Goal: Use online tool/utility: Use online tool/utility

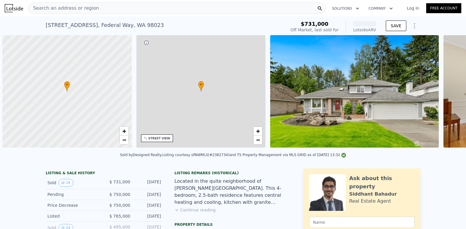
scroll to position [0, 2]
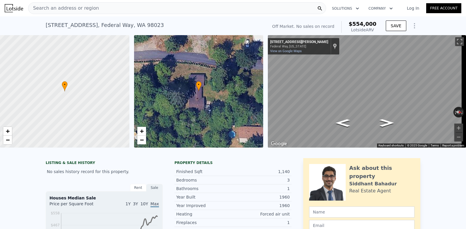
click at [413, 26] on icon "Show Options" at bounding box center [414, 25] width 7 height 7
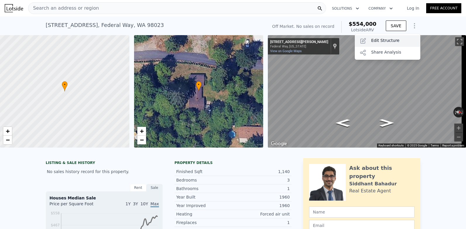
click at [378, 43] on div "Edit Structure" at bounding box center [388, 41] width 66 height 12
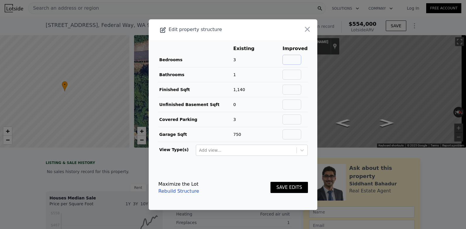
click at [288, 57] on input "text" at bounding box center [292, 60] width 19 height 10
type input "5"
type input "3"
type input "2100"
type input "400"
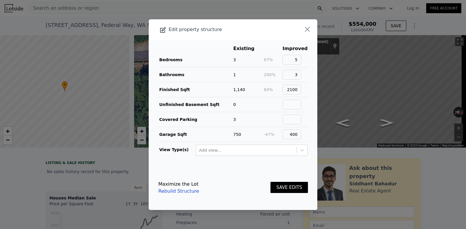
click at [285, 190] on button "SAVE EDITS" at bounding box center [289, 187] width 37 height 11
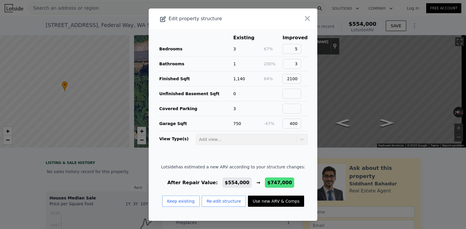
click at [282, 202] on button "Use new ARV & Comps" at bounding box center [276, 201] width 56 height 11
type input "1.75"
type input "2.5"
type input "1520"
type input "2936"
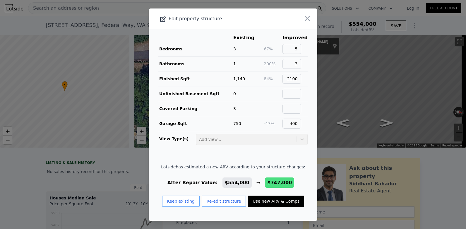
type input "6686"
type input "11767"
type input "$ 747,000"
type input "$ 208,949"
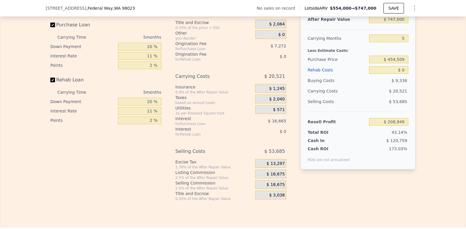
scroll to position [835, 0]
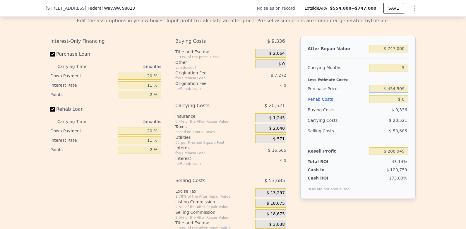
click at [396, 93] on input "$ 454,509" at bounding box center [388, 89] width 39 height 8
click at [397, 93] on input "$ 454,509" at bounding box center [388, 89] width 39 height 8
type input "$ 565,000"
click at [421, 114] on div "Edit the assumptions in yellow boxes. Input profit to calculate an offer price.…" at bounding box center [233, 122] width 466 height 218
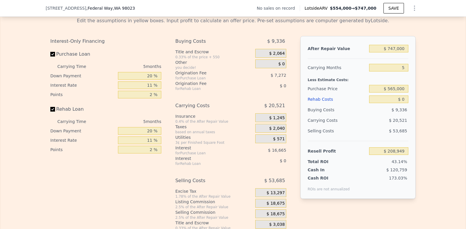
type input "$ 92,273"
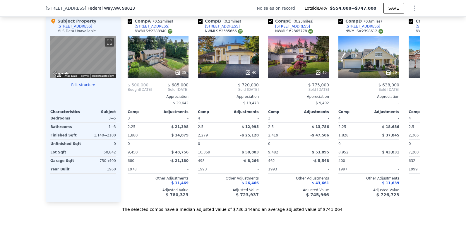
scroll to position [572, 0]
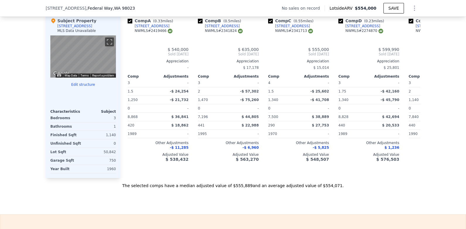
type input "1"
type input "2"
type input "950"
type input "1520"
type input "6970"
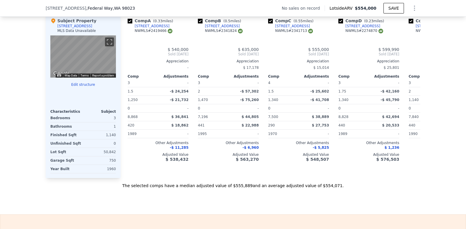
type input "8868"
type input "$ 554,000"
type input "$ 30,000"
